Goal: Information Seeking & Learning: Learn about a topic

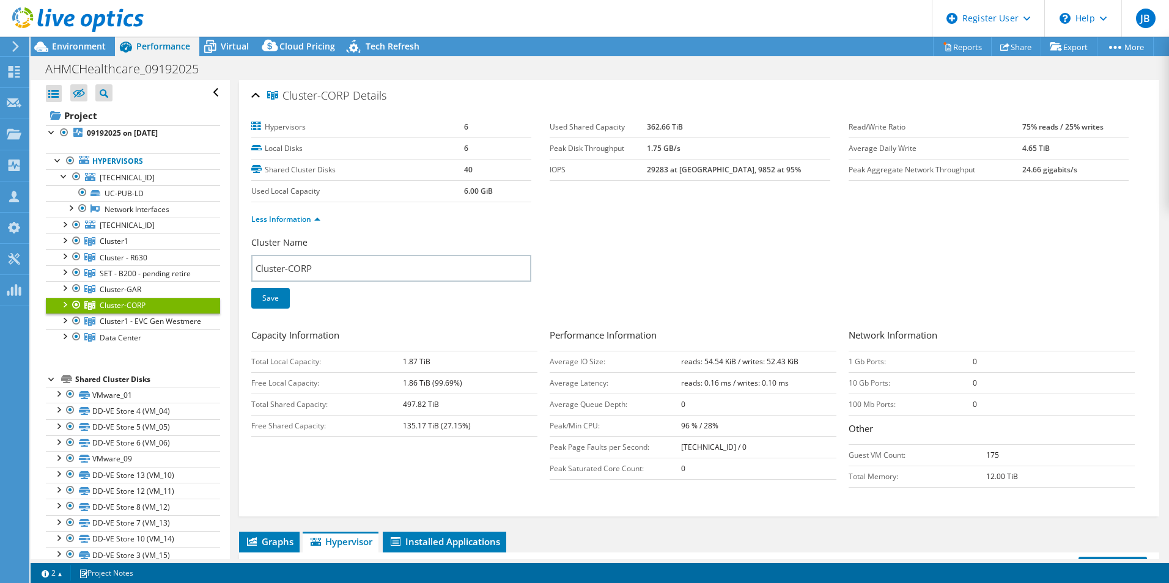
select select "USD"
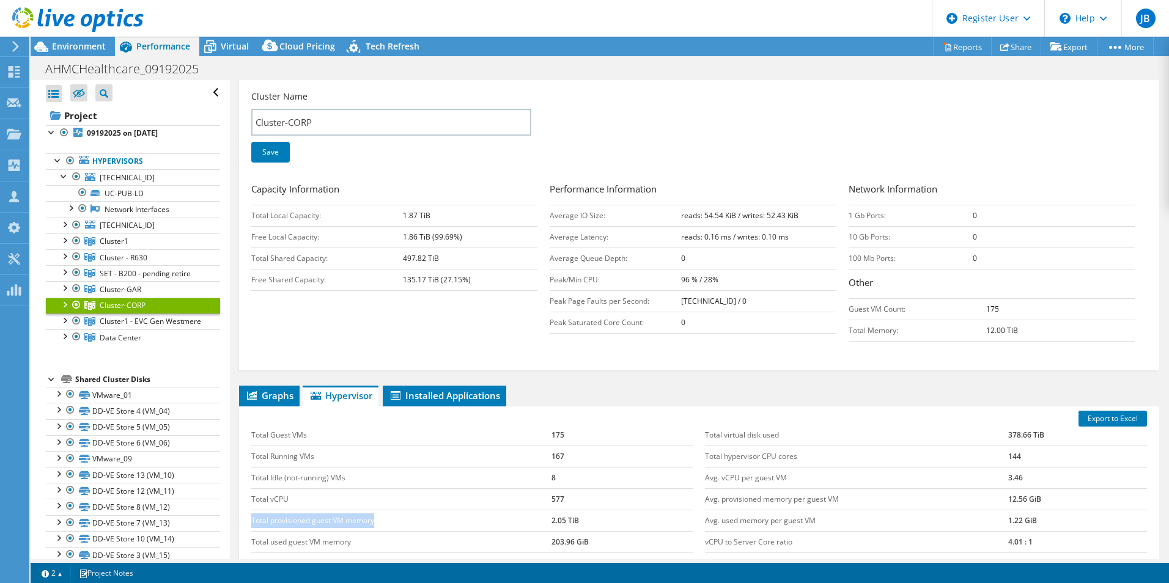
scroll to position [81, 0]
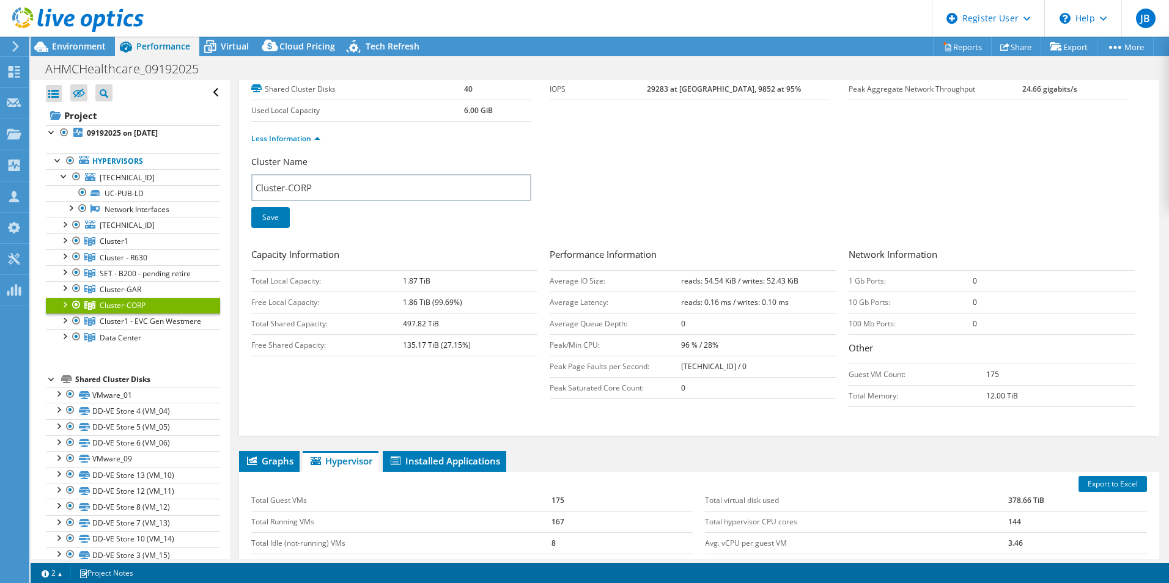
drag, startPoint x: 401, startPoint y: 346, endPoint x: 439, endPoint y: 345, distance: 37.9
click at [439, 345] on tr "Free Shared Capacity: 135.17 TiB (27.15%)" at bounding box center [394, 345] width 286 height 21
drag, startPoint x: 439, startPoint y: 345, endPoint x: 432, endPoint y: 325, distance: 20.7
click at [432, 325] on b "497.82 TiB" at bounding box center [421, 324] width 36 height 10
drag, startPoint x: 438, startPoint y: 324, endPoint x: 401, endPoint y: 324, distance: 36.7
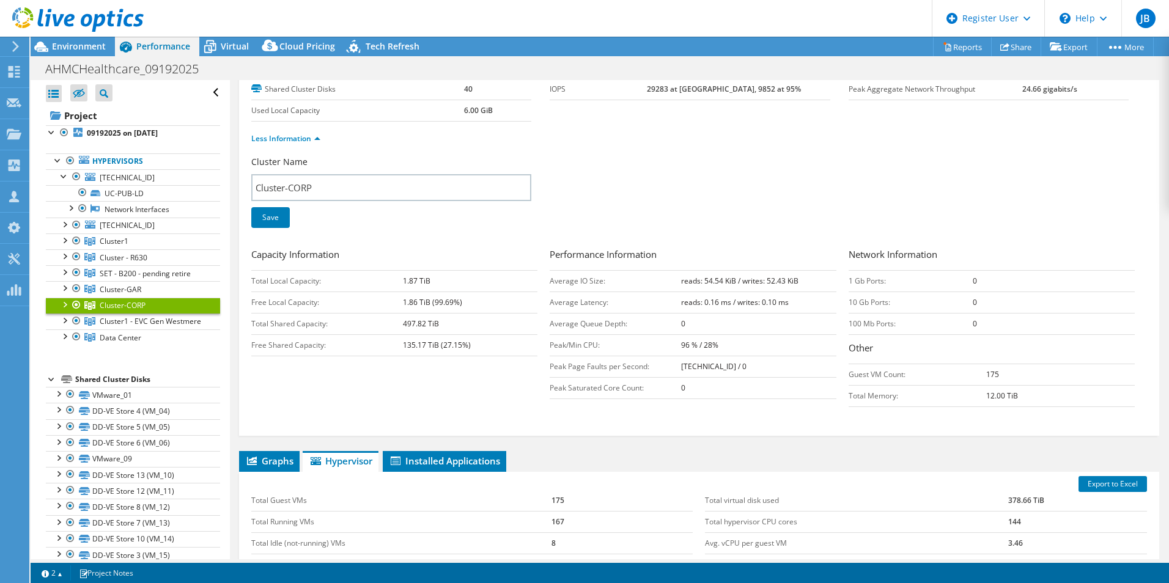
click at [401, 324] on tr "Total Shared Capacity: 497.82 TiB" at bounding box center [394, 323] width 286 height 21
drag, startPoint x: 401, startPoint y: 324, endPoint x: 397, endPoint y: 287, distance: 37.6
click at [397, 287] on td "Total Local Capacity:" at bounding box center [327, 280] width 152 height 21
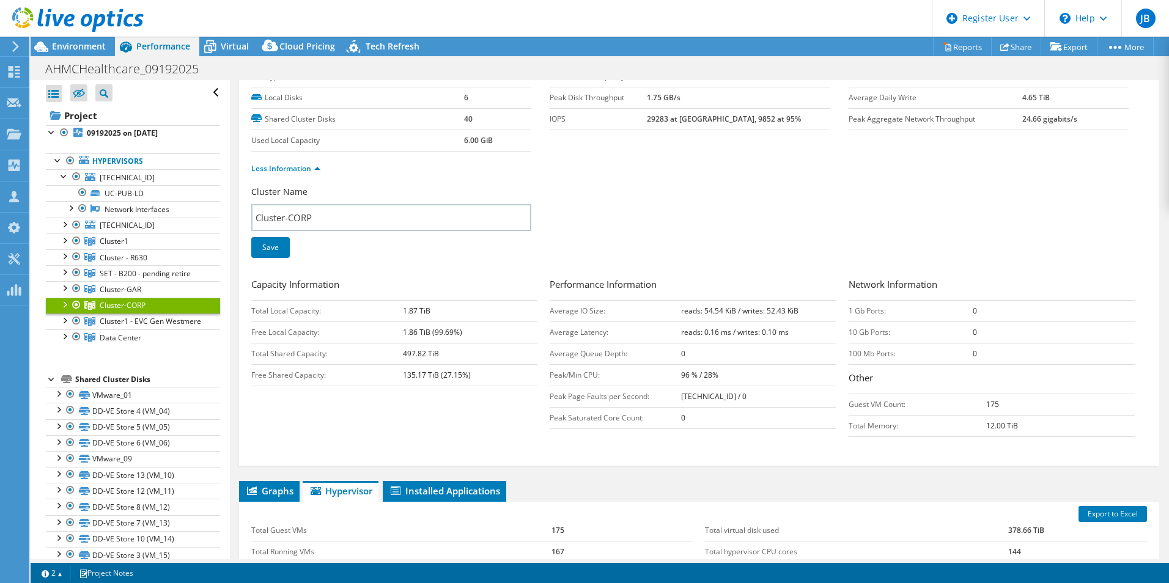
scroll to position [0, 0]
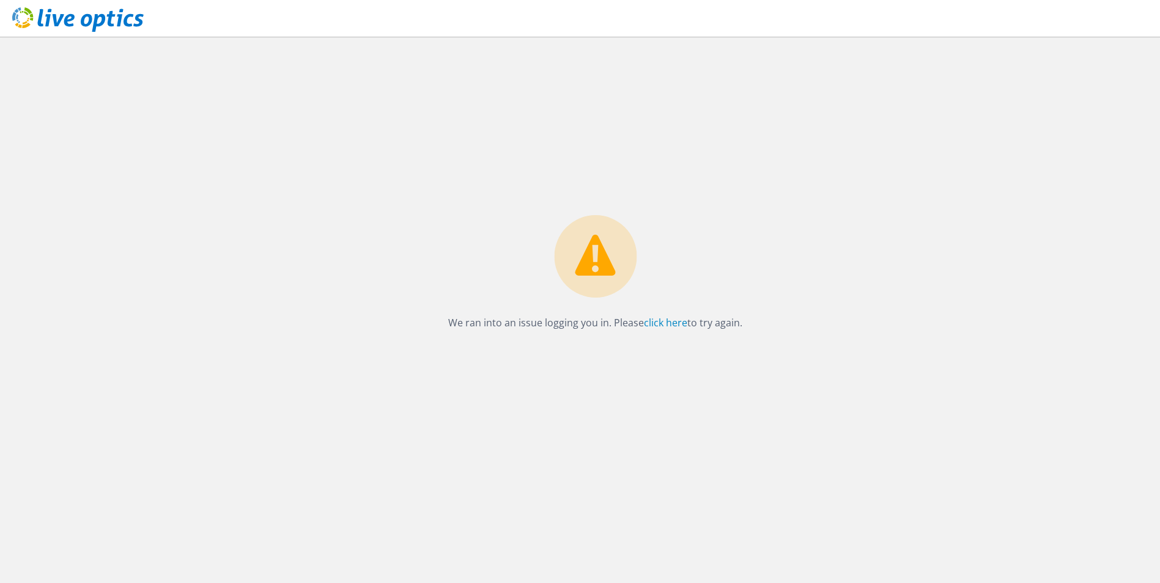
click at [71, 19] on use at bounding box center [77, 19] width 131 height 24
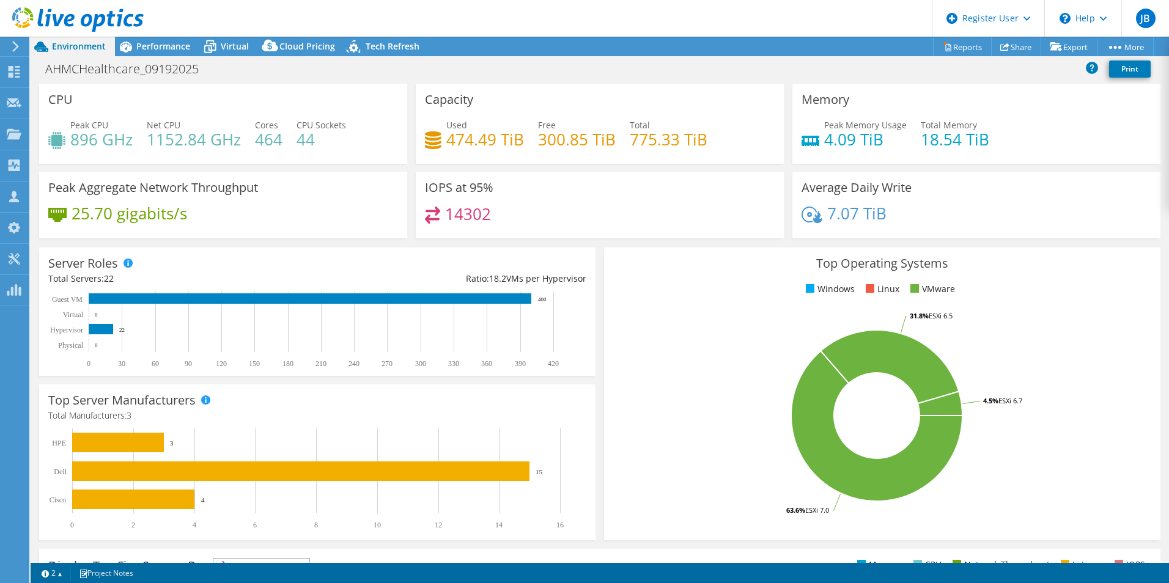
click at [161, 57] on div "Project Actions Project Actions Reports Share Export vSAN ReadyNode Sizer" at bounding box center [600, 310] width 1139 height 547
click at [337, 87] on div "CPU Peak CPU 896 GHz Net CPU 1152.84 GHz Cores 464 CPU Sockets 44" at bounding box center [223, 124] width 368 height 80
click at [171, 45] on span "Performance" at bounding box center [163, 46] width 54 height 12
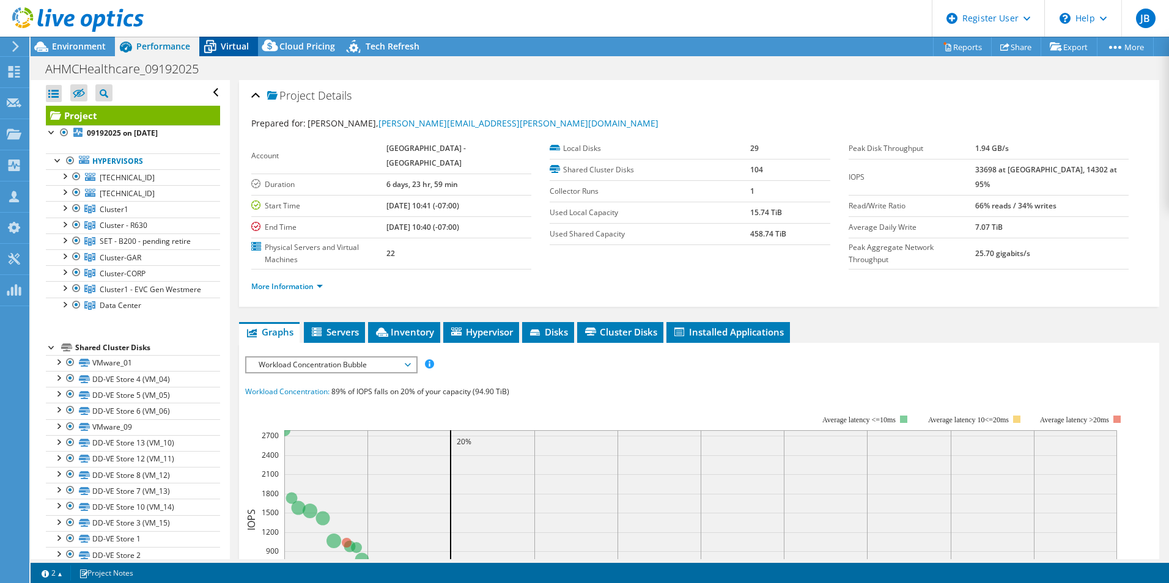
click at [229, 43] on span "Virtual" at bounding box center [235, 46] width 28 height 12
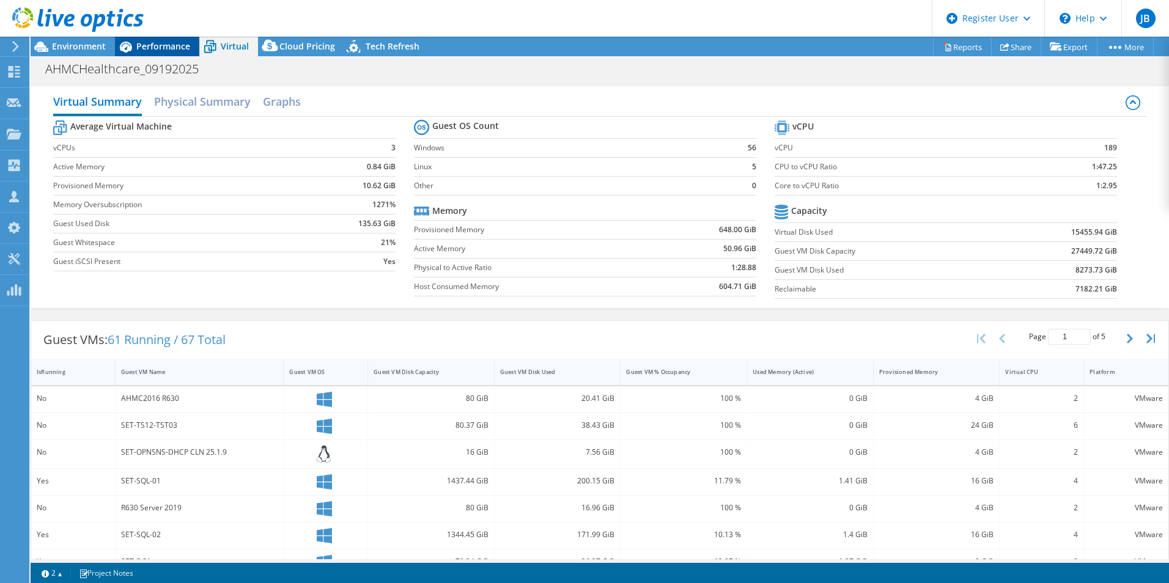
click at [167, 53] on div "Performance" at bounding box center [157, 47] width 84 height 20
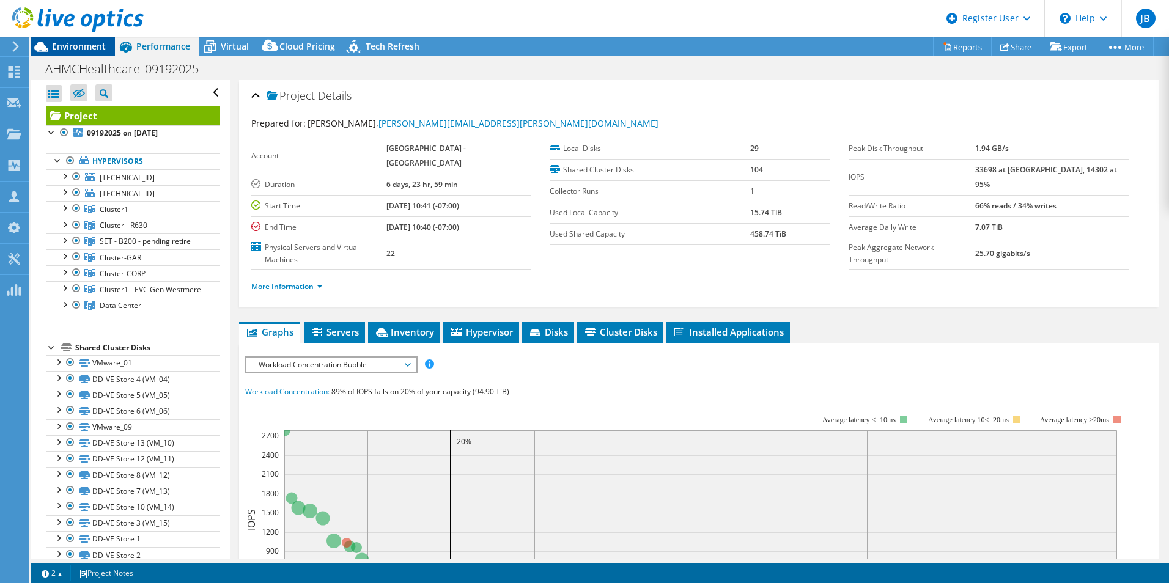
click at [91, 42] on span "Environment" at bounding box center [79, 46] width 54 height 12
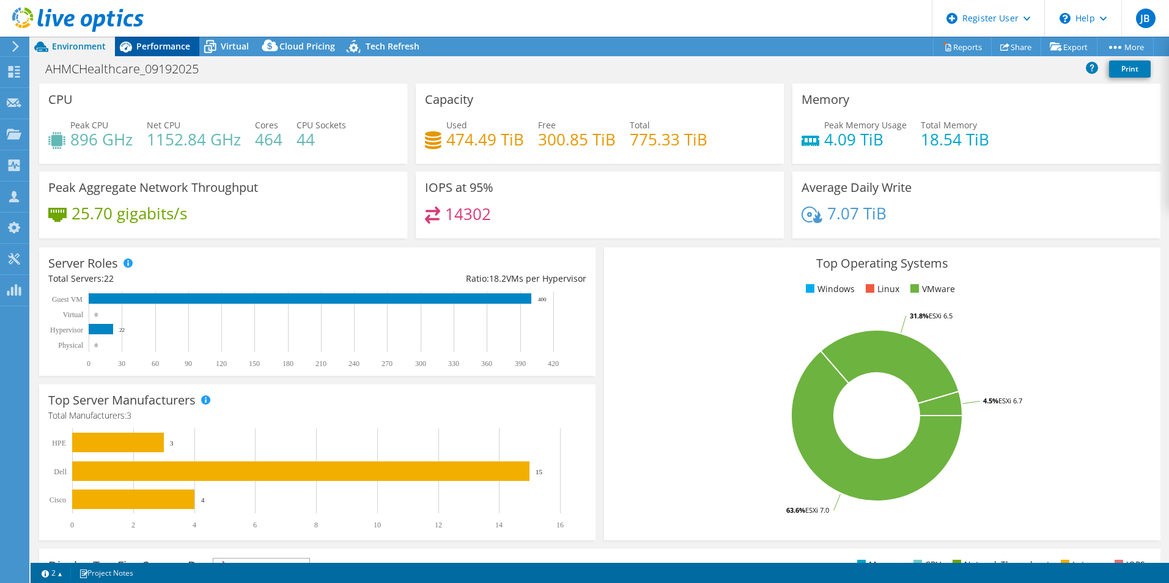
click at [143, 51] on span "Performance" at bounding box center [163, 46] width 54 height 12
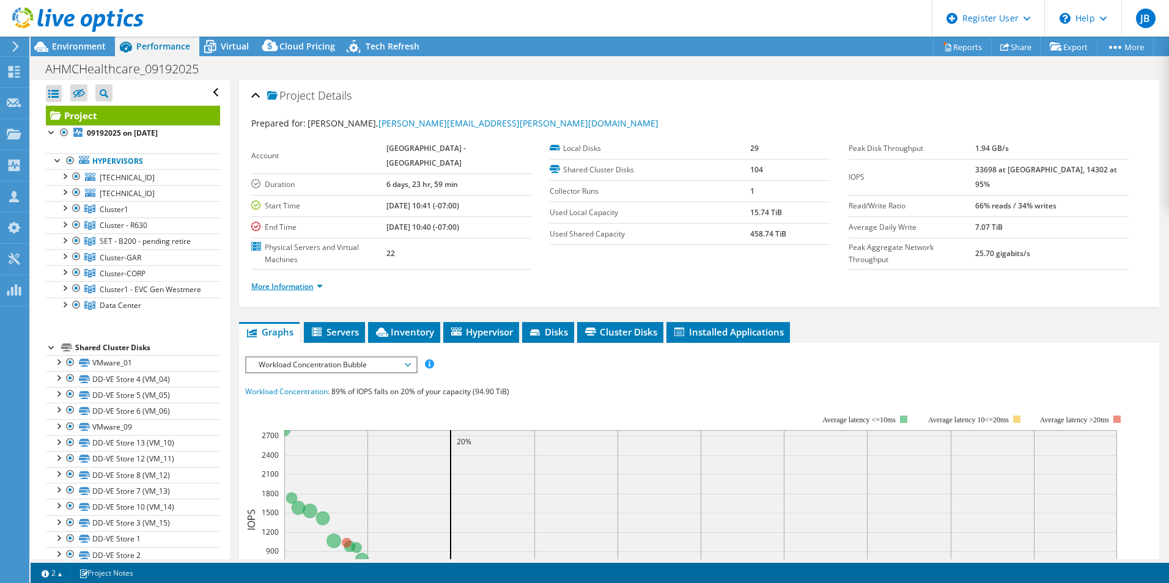
click at [318, 288] on link "More Information" at bounding box center [287, 286] width 72 height 10
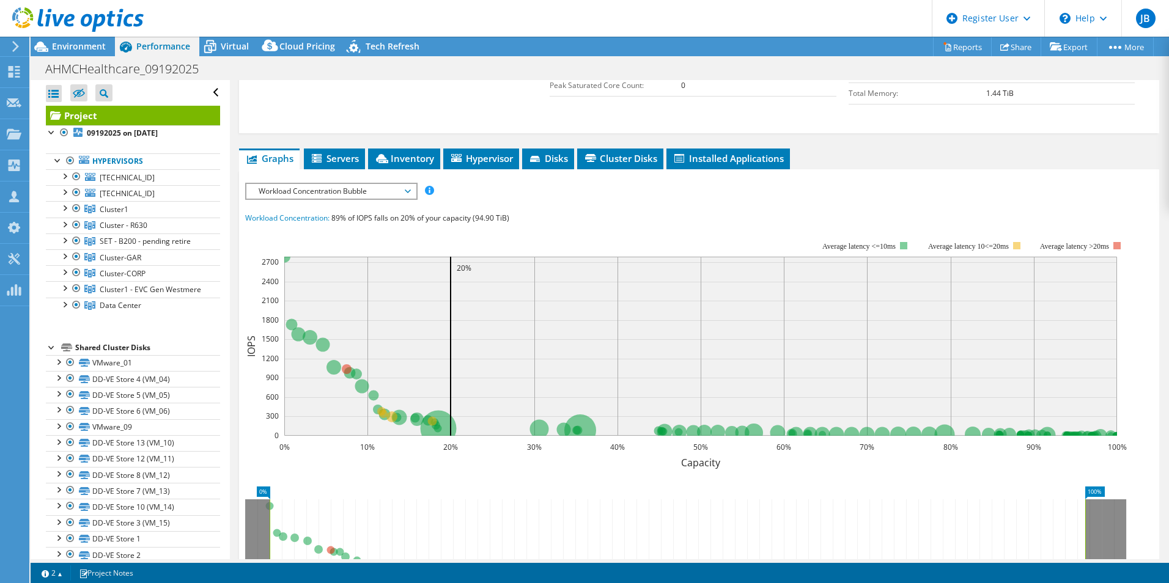
scroll to position [367, 0]
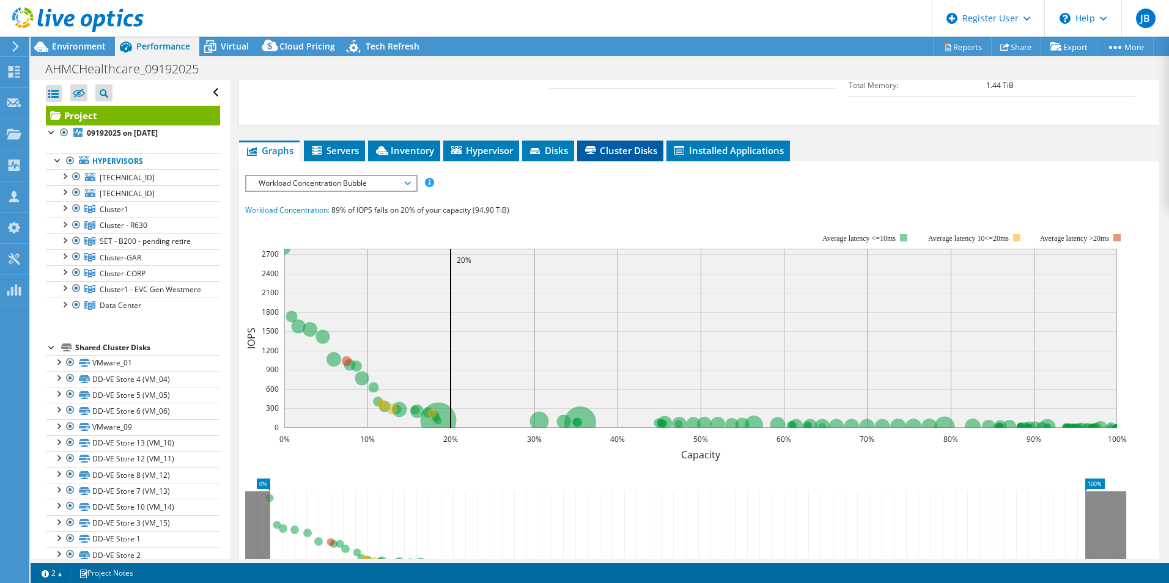
click at [617, 151] on span "Cluster Disks" at bounding box center [620, 150] width 74 height 12
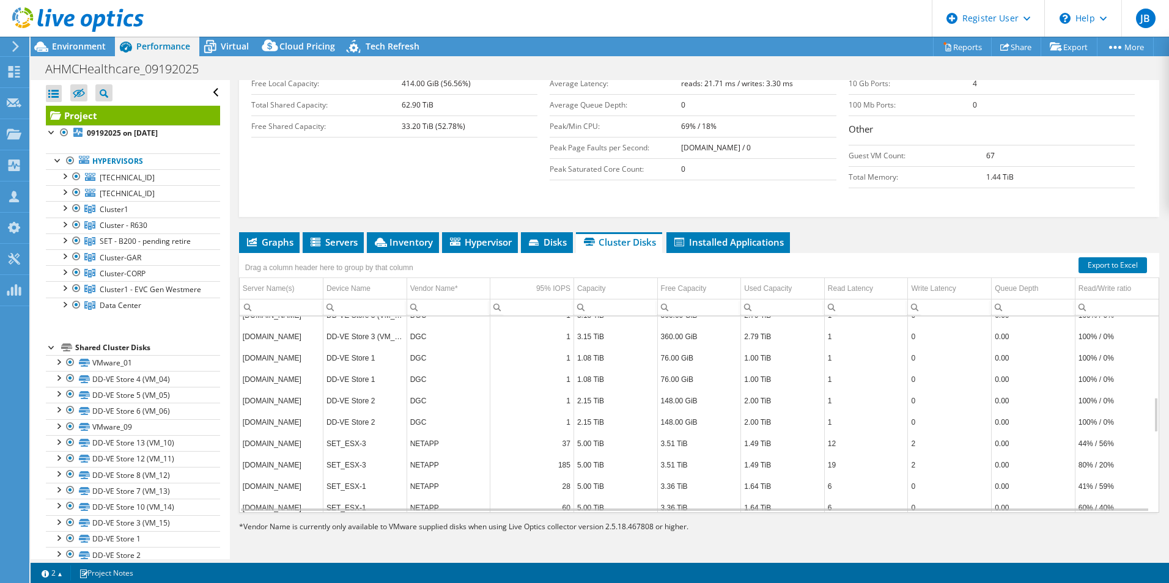
scroll to position [875, 0]
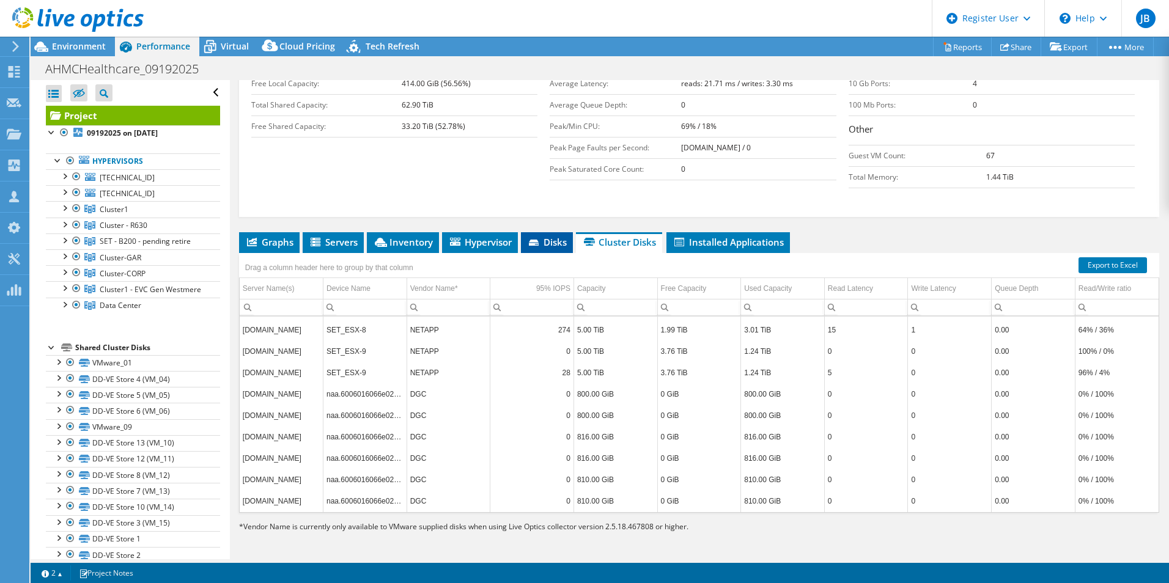
click at [533, 243] on icon at bounding box center [535, 244] width 12 height 8
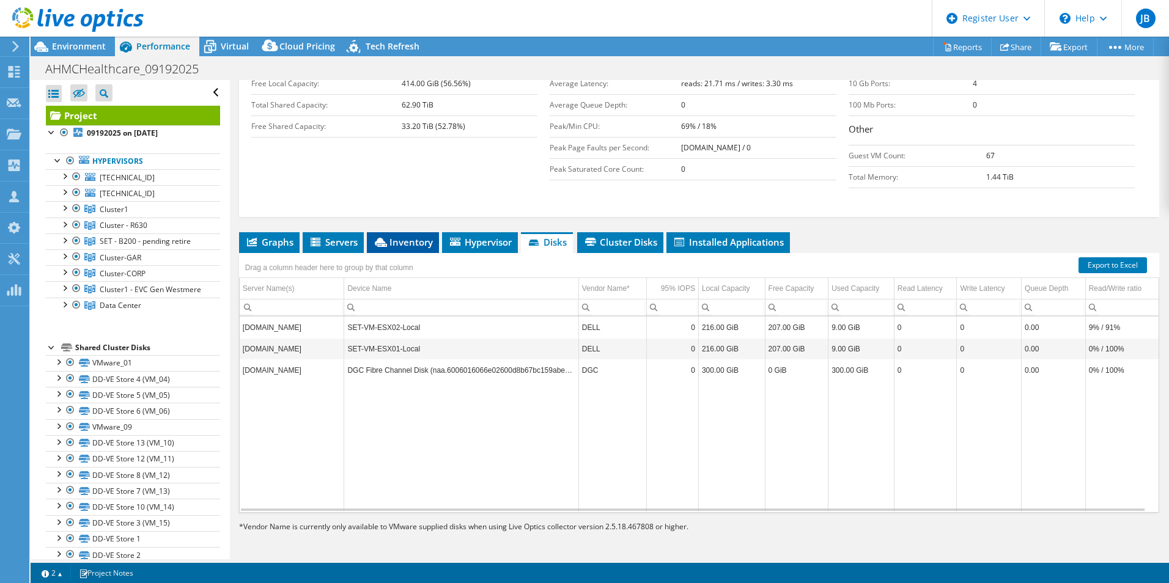
click at [420, 243] on span "Inventory" at bounding box center [403, 242] width 60 height 12
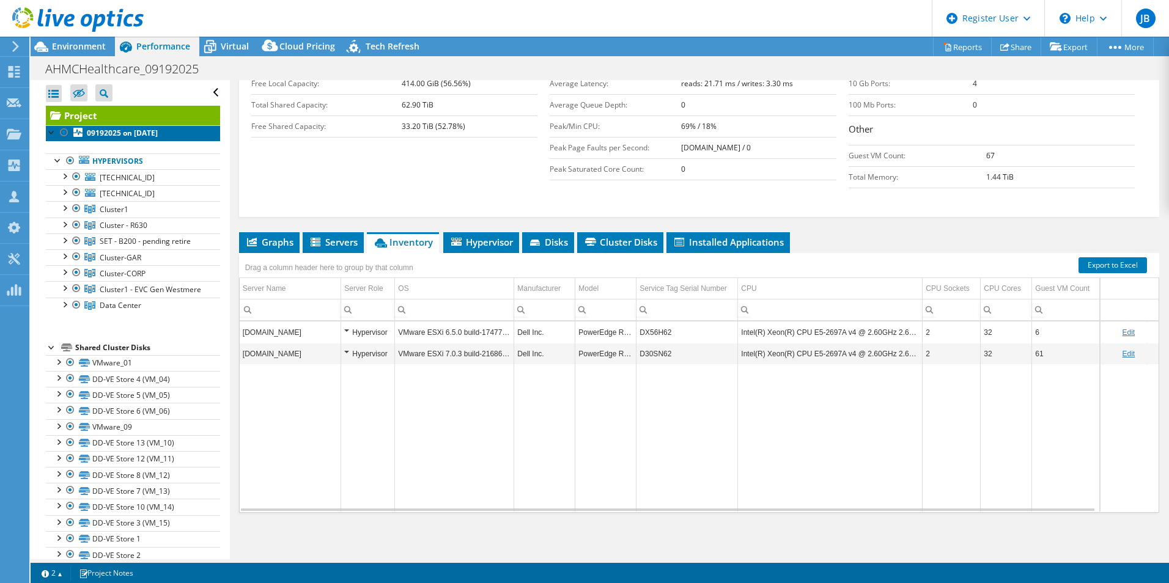
click at [131, 133] on b "09192025 on [DATE]" at bounding box center [122, 133] width 71 height 10
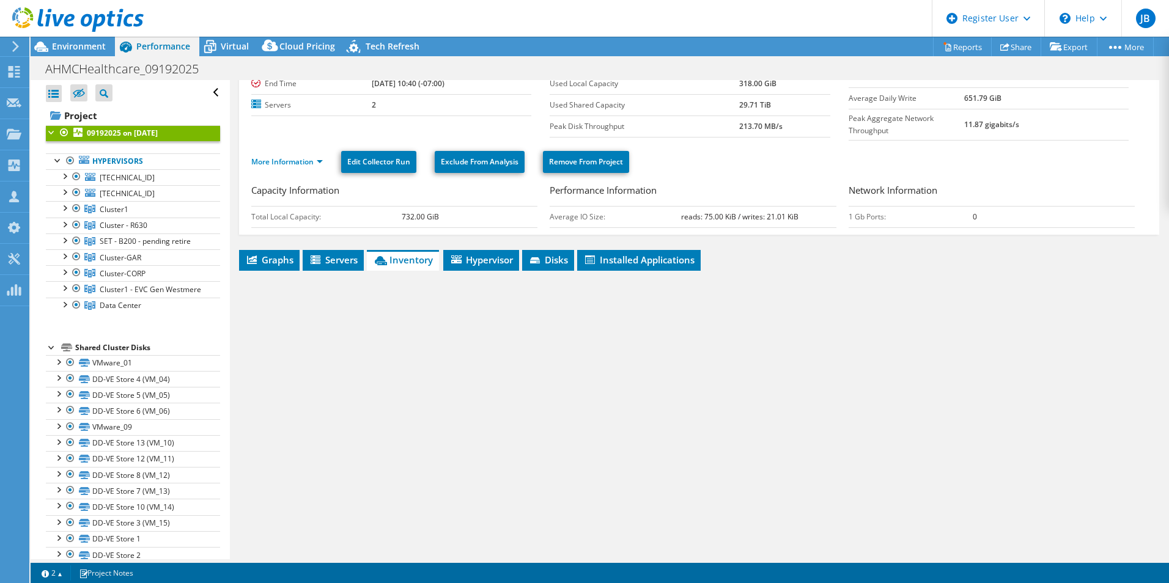
scroll to position [53, 0]
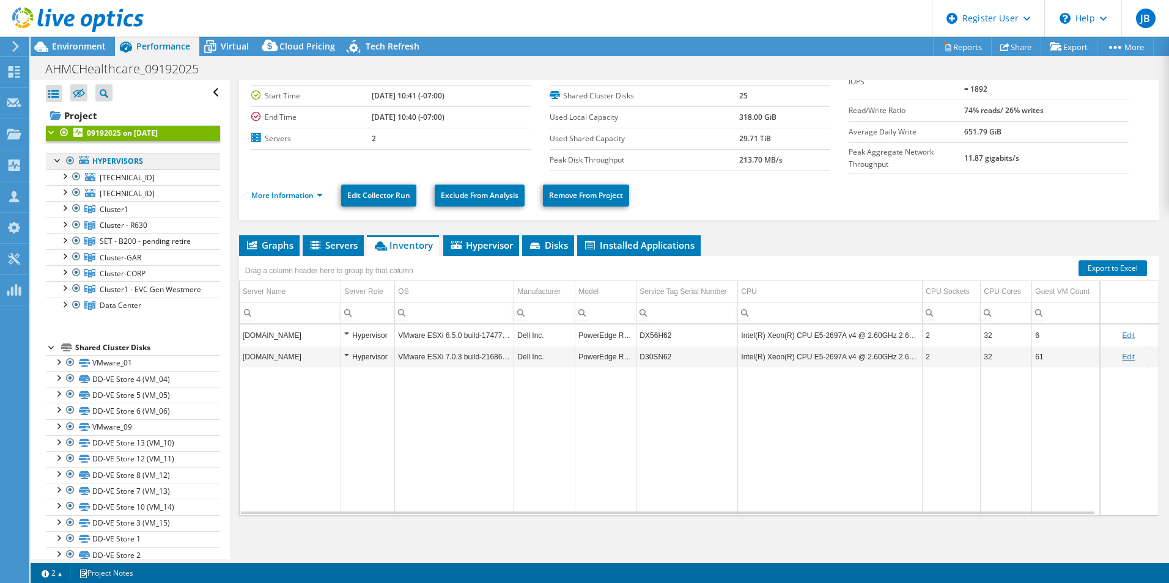
click at [145, 163] on link "Hypervisors" at bounding box center [133, 162] width 174 height 16
click at [117, 161] on link "Hypervisors" at bounding box center [133, 162] width 174 height 16
click at [117, 172] on span "[TECHNICAL_ID]" at bounding box center [127, 177] width 55 height 10
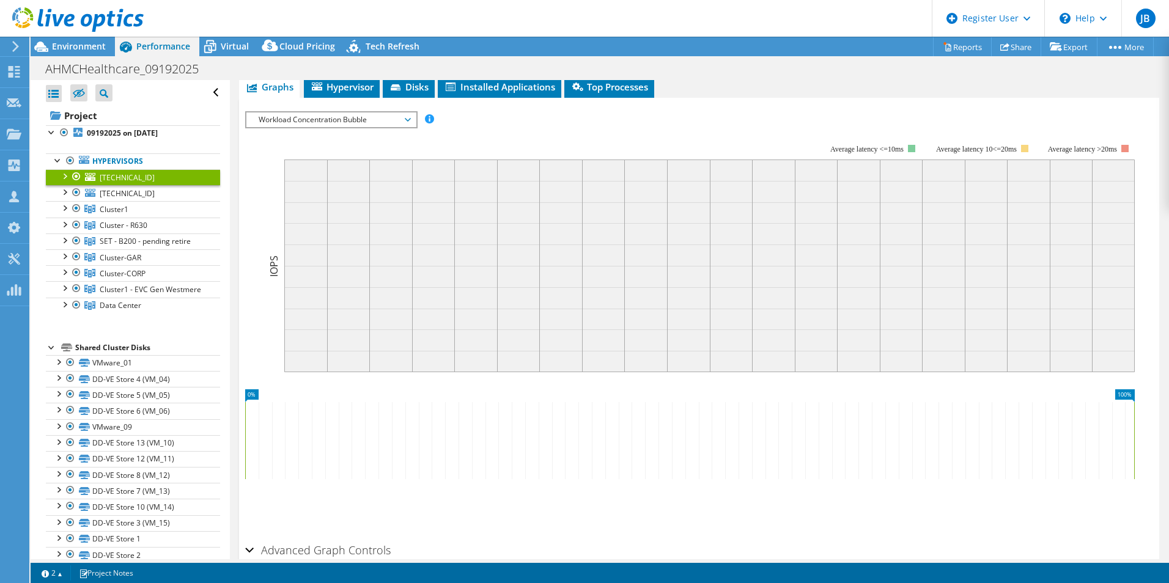
scroll to position [165, 0]
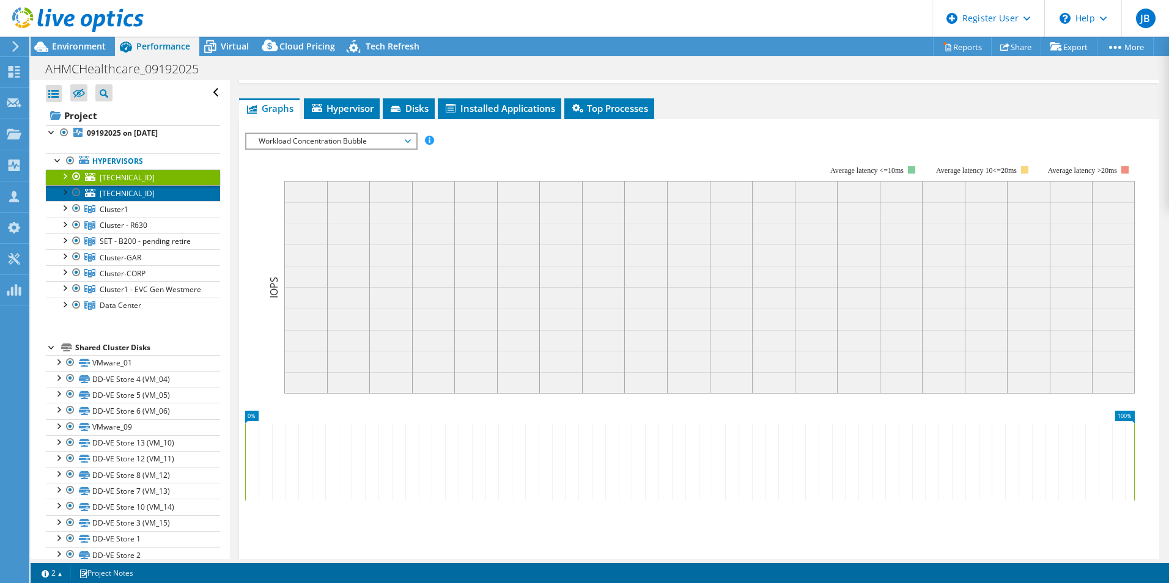
click at [140, 200] on link "[TECHNICAL_ID]" at bounding box center [133, 193] width 174 height 16
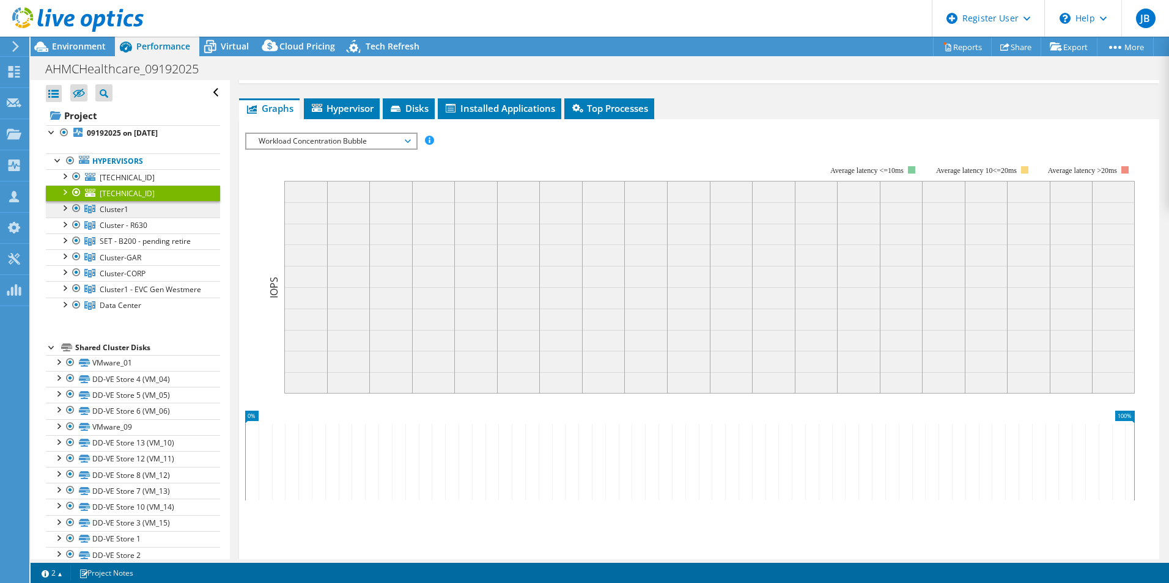
click at [135, 206] on link "Cluster1" at bounding box center [133, 209] width 174 height 16
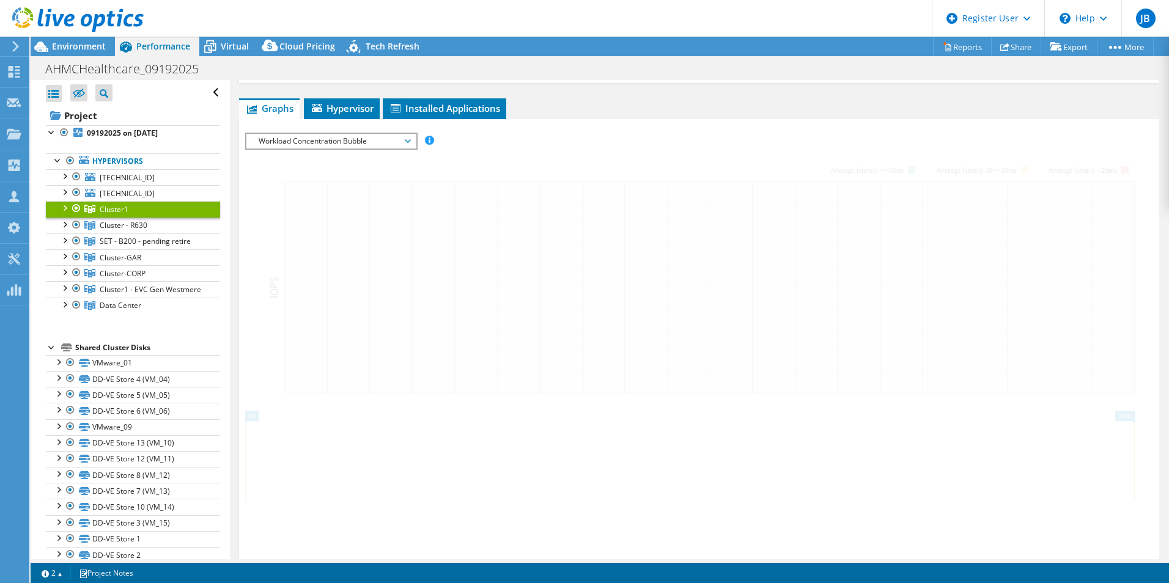
scroll to position [157, 0]
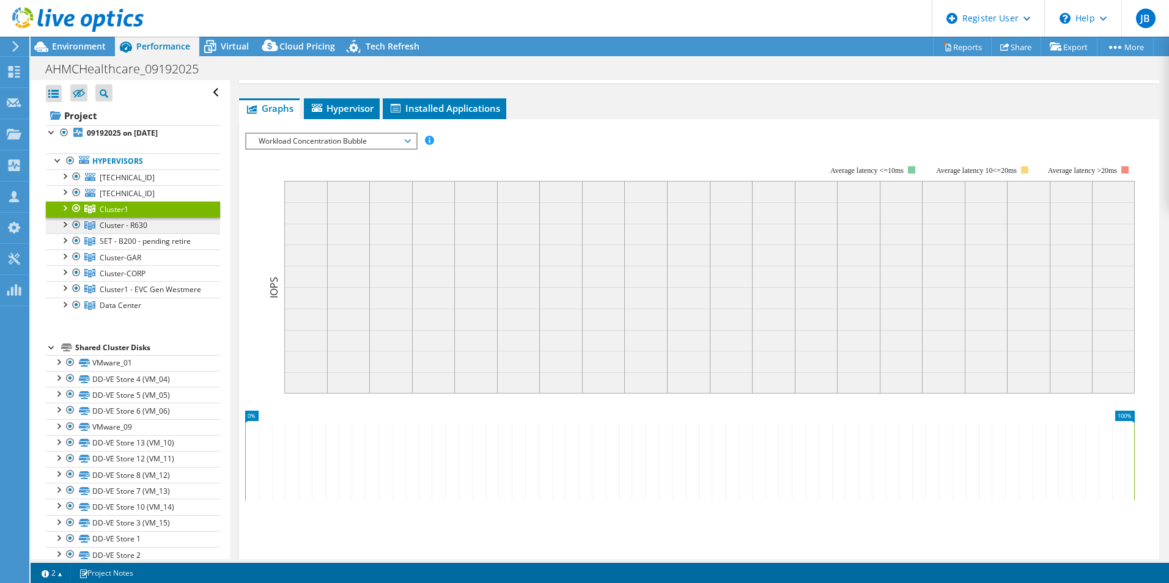
click at [136, 226] on span "Cluster - R630" at bounding box center [124, 225] width 48 height 10
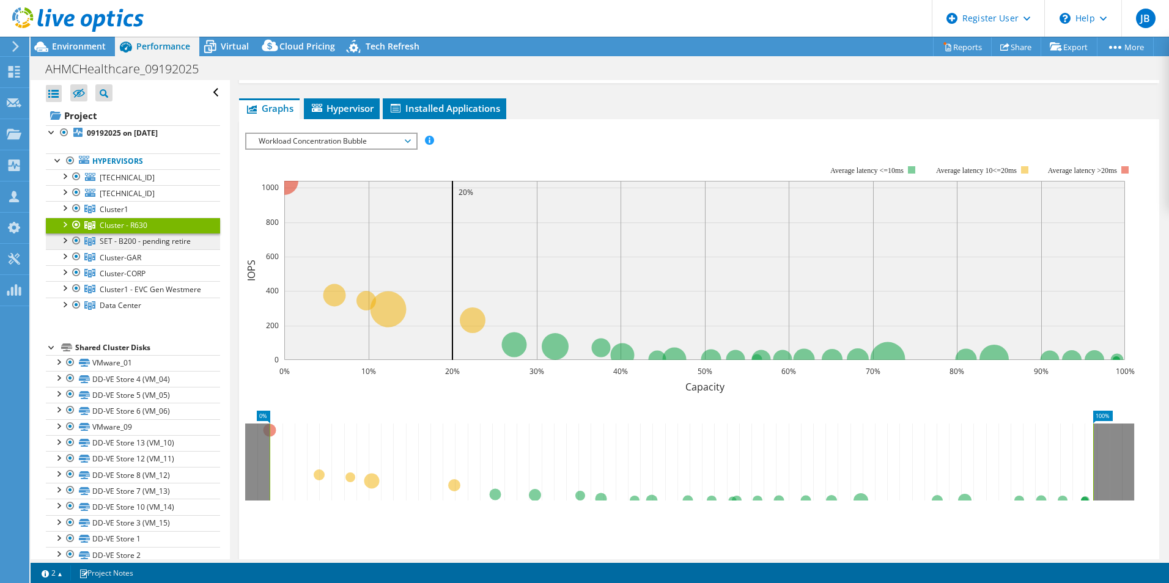
click at [136, 238] on span "SET - B200 - pending retire" at bounding box center [145, 241] width 91 height 10
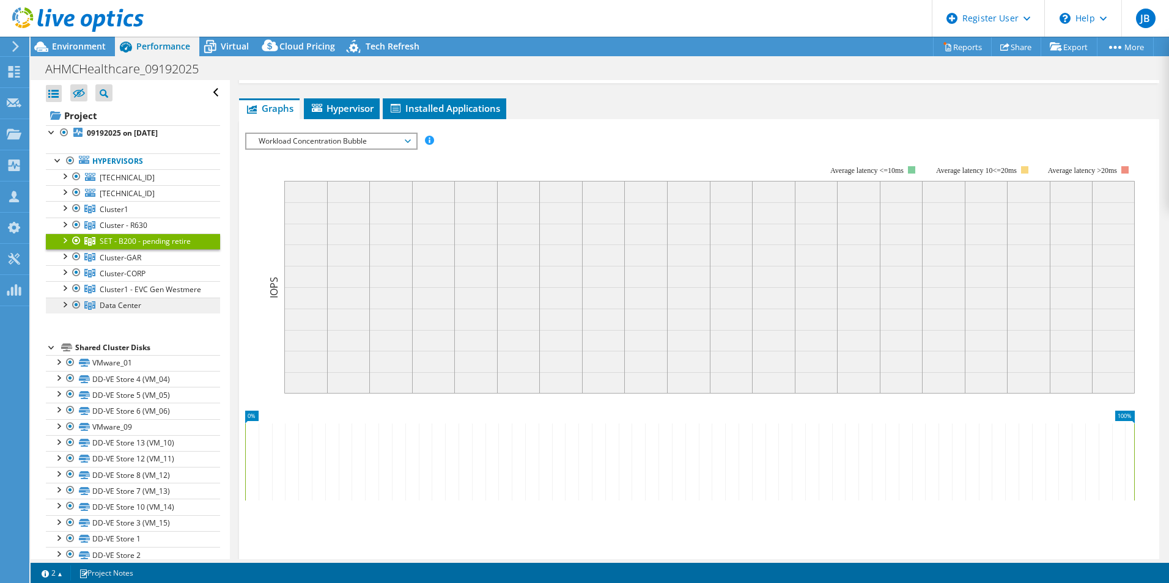
click at [123, 311] on span "Data Center" at bounding box center [121, 305] width 42 height 10
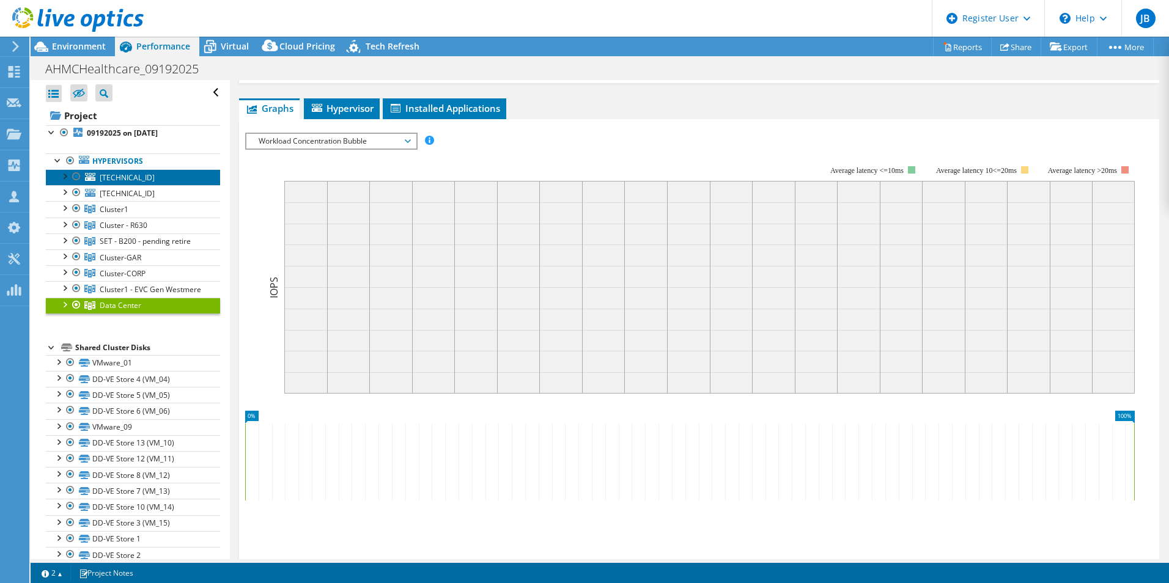
click at [119, 180] on span "[TECHNICAL_ID]" at bounding box center [127, 177] width 55 height 10
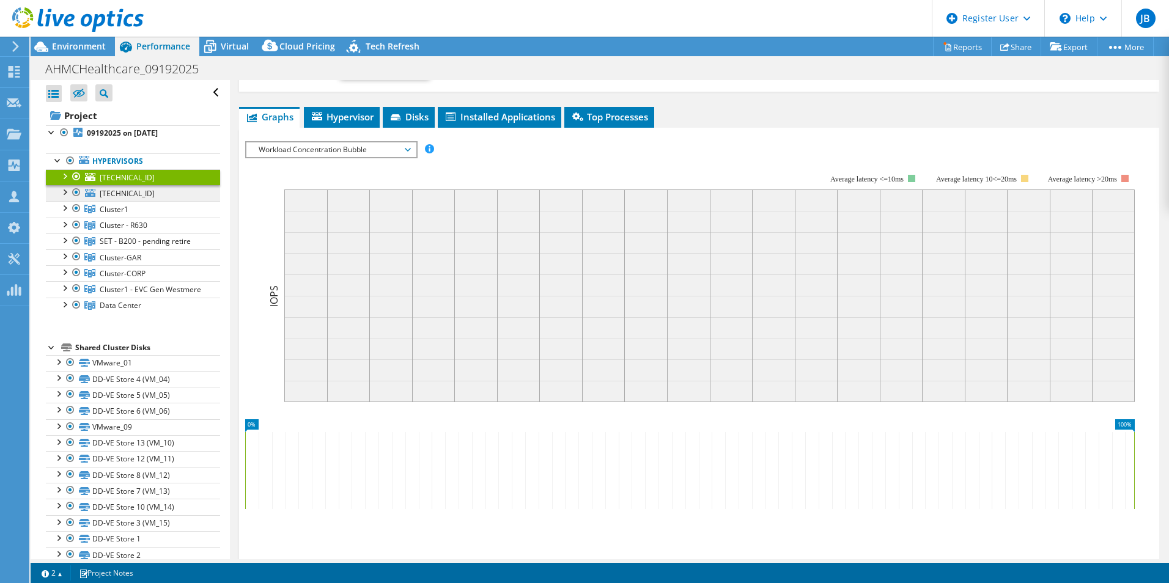
scroll to position [165, 0]
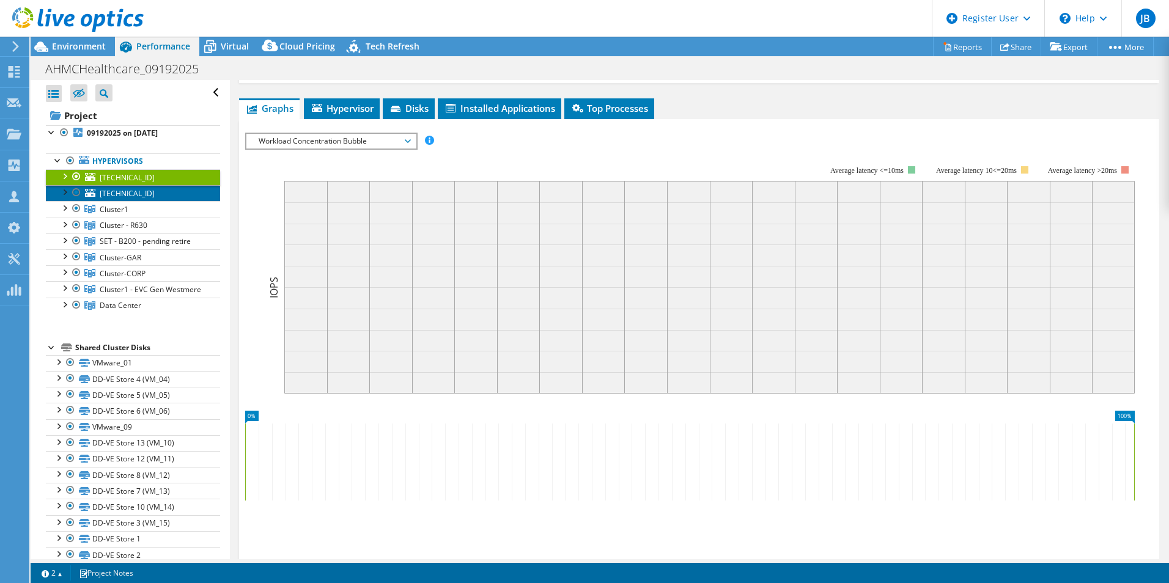
click at [120, 194] on span "[TECHNICAL_ID]" at bounding box center [127, 193] width 55 height 10
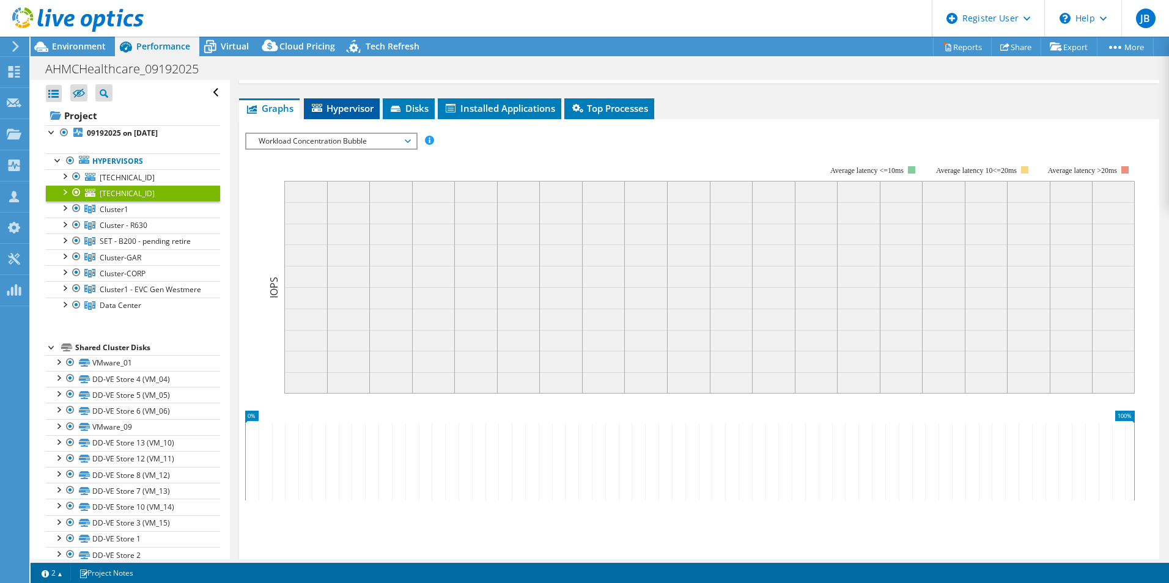
click at [329, 114] on span "Hypervisor" at bounding box center [342, 108] width 64 height 12
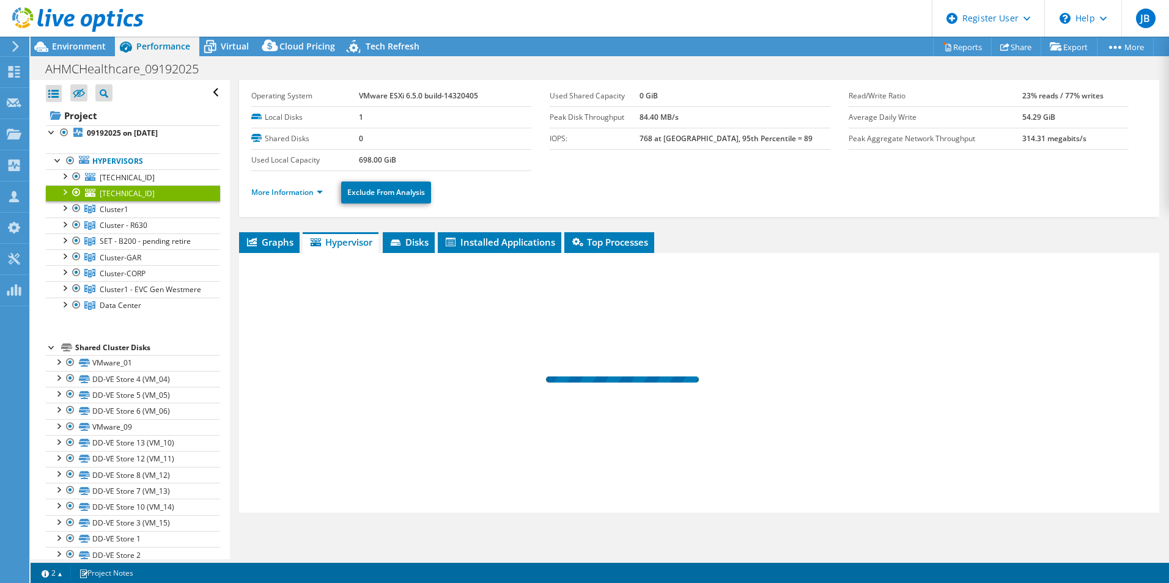
scroll to position [31, 0]
